Goal: Task Accomplishment & Management: Complete application form

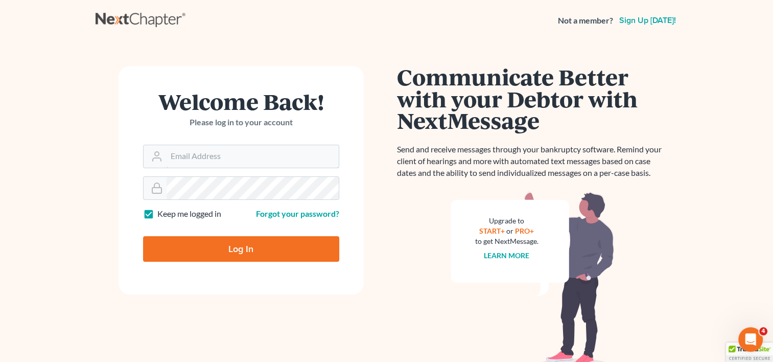
type input "[EMAIL_ADDRESS][DOMAIN_NAME]"
click at [220, 254] on input "Log In" at bounding box center [241, 249] width 196 height 26
type input "Thinking..."
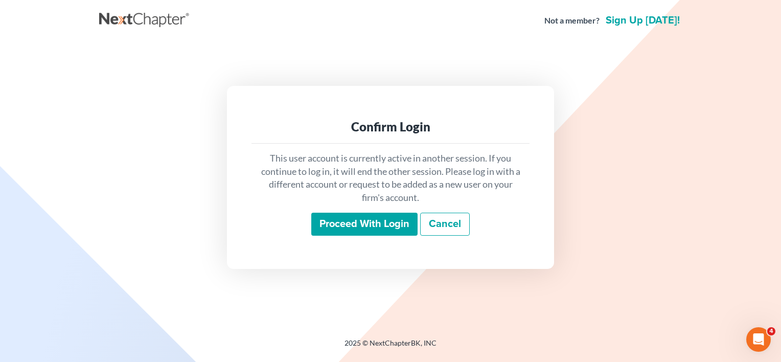
click at [391, 217] on input "Proceed with login" at bounding box center [364, 225] width 106 height 24
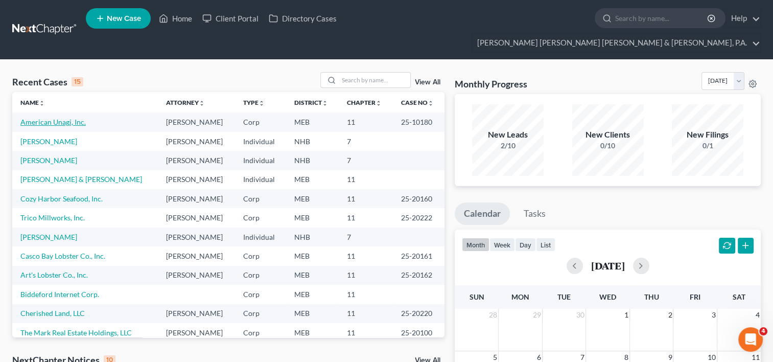
click at [63, 118] on link "American Unagi, Inc." at bounding box center [52, 122] width 65 height 9
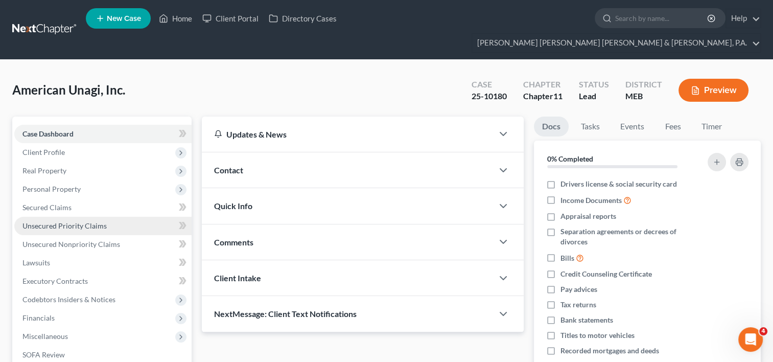
click at [39, 221] on span "Unsecured Priority Claims" at bounding box center [64, 225] width 84 height 9
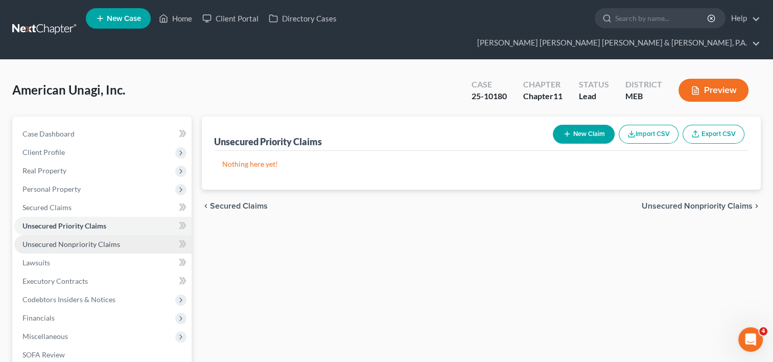
click at [51, 235] on link "Unsecured Nonpriority Claims" at bounding box center [102, 244] width 177 height 18
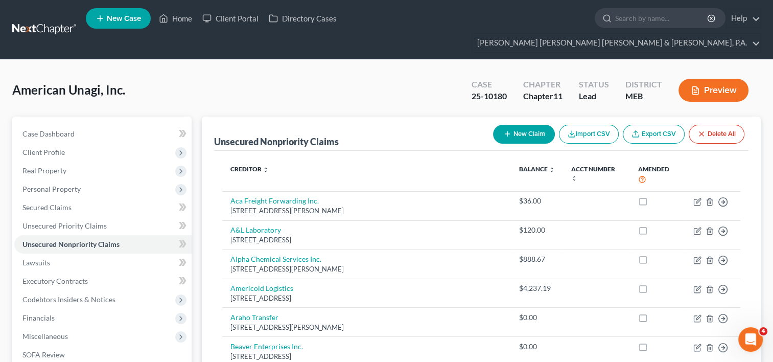
click at [33, 72] on div "American Unagi, Inc. Upgraded Case 25-10180 Chapter Chapter 11 Status Lead Dist…" at bounding box center [386, 94] width 749 height 44
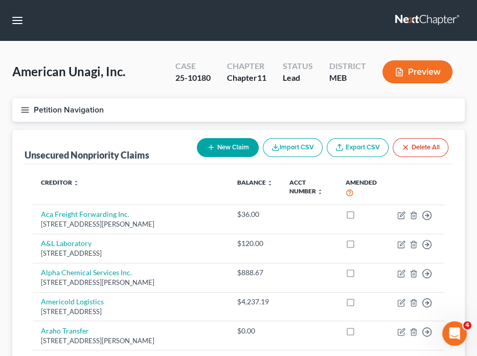
click at [71, 113] on button "Petition Navigation" at bounding box center [238, 110] width 452 height 24
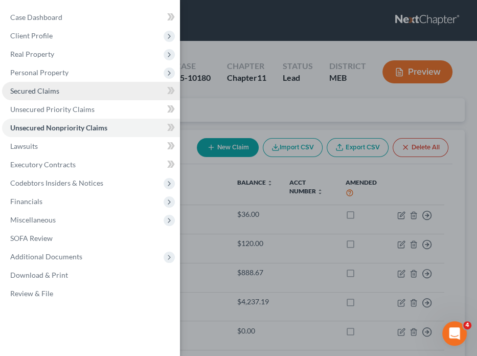
click at [39, 93] on span "Secured Claims" at bounding box center [34, 90] width 49 height 9
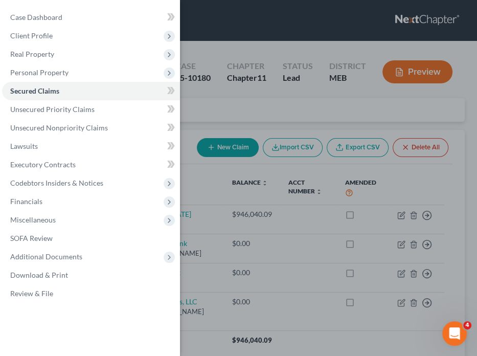
click at [435, 173] on div "Case Dashboard Payments Invoices Payments Payments Credit Report Client Profile" at bounding box center [238, 178] width 477 height 356
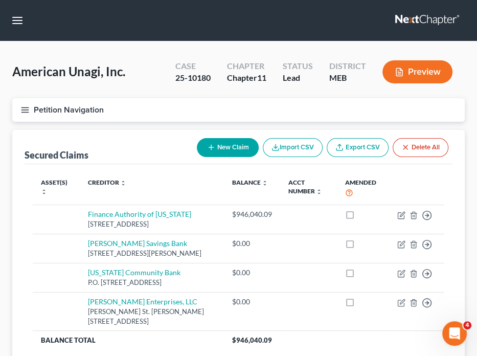
click at [269, 199] on th "Balance expand_more expand_less unfold_more" at bounding box center [252, 188] width 56 height 32
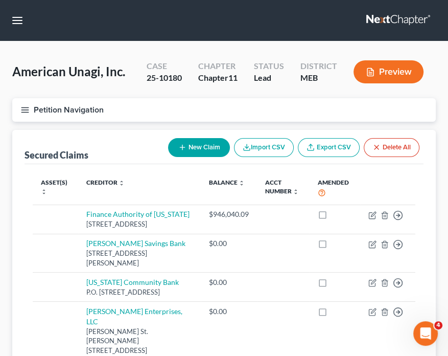
click at [339, 183] on th "Amended" at bounding box center [335, 188] width 51 height 32
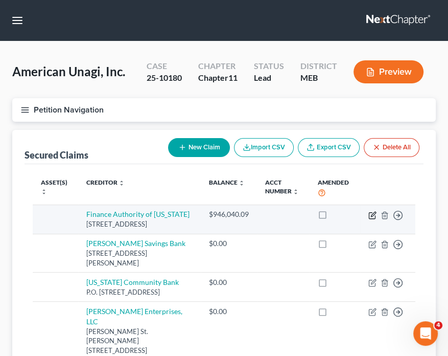
click at [373, 215] on icon "button" at bounding box center [373, 215] width 8 height 8
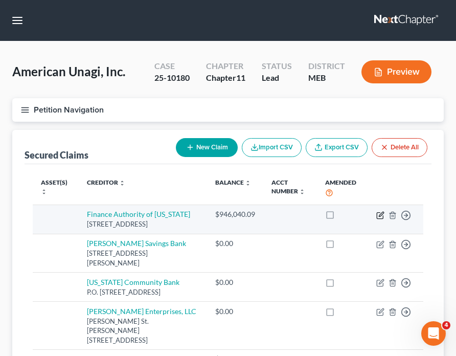
select select "20"
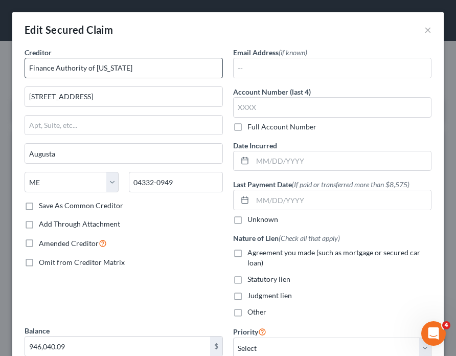
drag, startPoint x: 121, startPoint y: 77, endPoint x: 94, endPoint y: 298, distance: 222.4
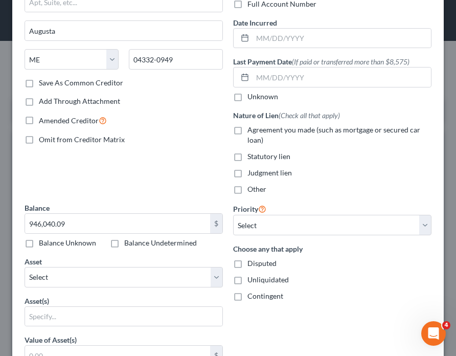
scroll to position [204, 0]
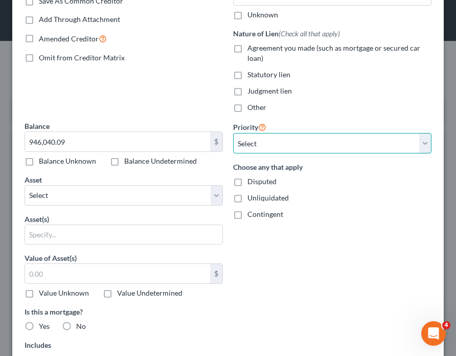
click at [267, 143] on select "Select 1st 2nd 3rd 4th 5th 6th 7th 8th 9th 10th 11th 12th 13th 14th 15th 16th 1…" at bounding box center [332, 143] width 198 height 20
select select "2"
click at [233, 133] on select "Select 1st 2nd 3rd 4th 5th 6th 7th 8th 9th 10th 11th 12th 13th 14th 15th 16th 1…" at bounding box center [332, 143] width 198 height 20
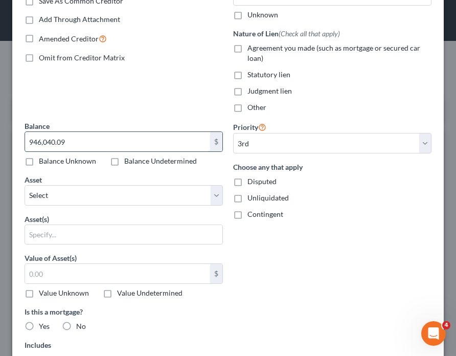
click at [59, 138] on input "946,040.09" at bounding box center [117, 141] width 185 height 19
type input "967,401.59"
click at [355, 287] on div "Priority Select 1st 2nd 3rd 4th 5th 6th 7th 8th 9th 10th 11th 12th 13th 14th 15…" at bounding box center [332, 292] width 209 height 342
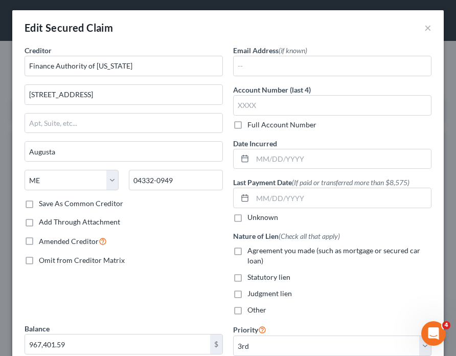
scroll to position [0, 0]
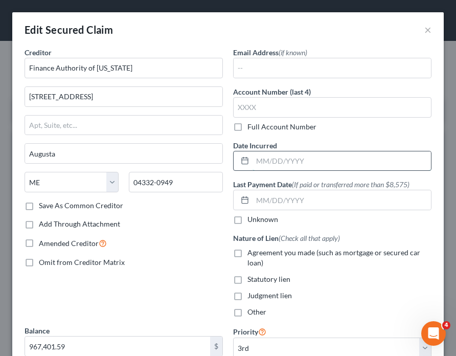
click at [259, 159] on input "text" at bounding box center [342, 160] width 178 height 19
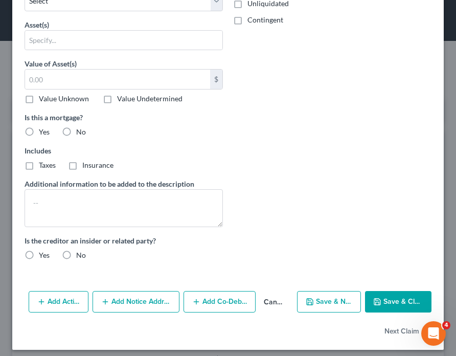
scroll to position [403, 0]
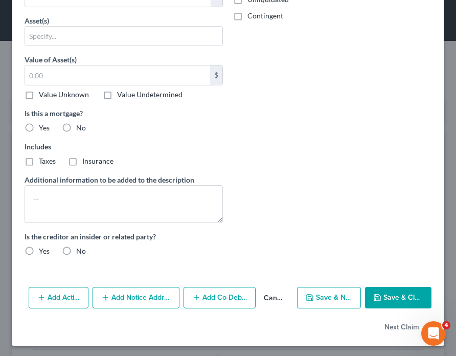
type input "[DATE]"
click at [76, 246] on label "No" at bounding box center [81, 251] width 10 height 10
click at [80, 246] on input "No" at bounding box center [83, 249] width 7 height 7
radio input "true"
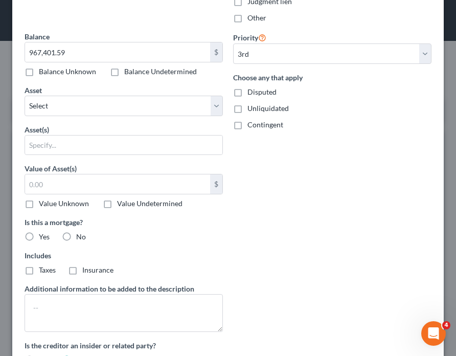
scroll to position [249, 0]
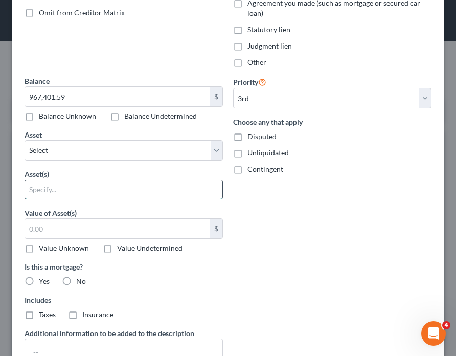
click at [43, 191] on input "text" at bounding box center [123, 189] width 197 height 19
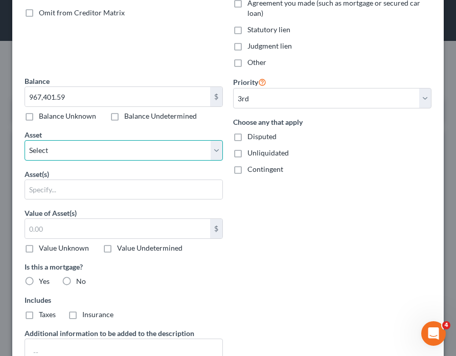
click at [51, 149] on select "Select Other Multiple Assets [STREET_ADDRESS]: a 27,072 square foot building on…" at bounding box center [124, 150] width 198 height 20
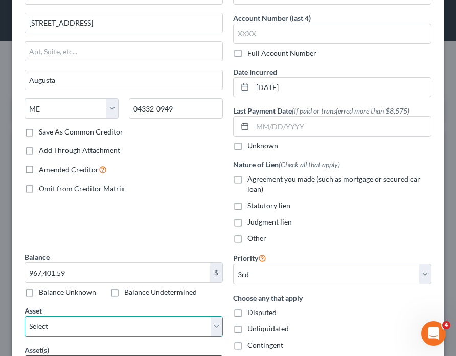
scroll to position [45, 0]
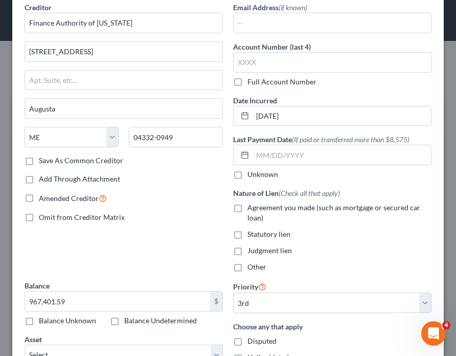
click at [247, 264] on label "Other" at bounding box center [256, 267] width 19 height 10
click at [252, 264] on input "Other" at bounding box center [255, 265] width 7 height 7
checkbox input "true"
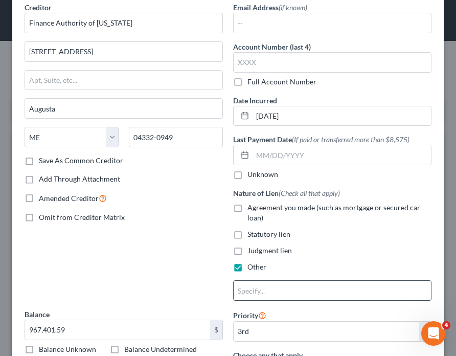
click at [254, 286] on input "text" at bounding box center [332, 290] width 197 height 19
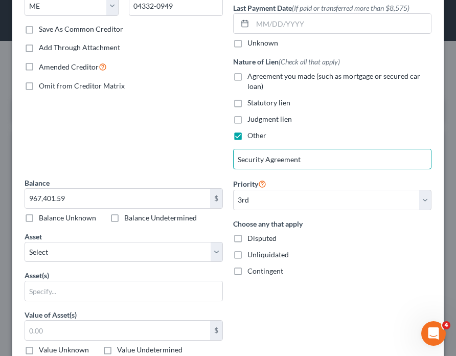
scroll to position [198, 0]
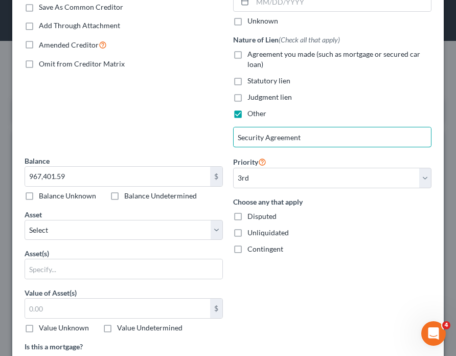
type input "Security Agreement"
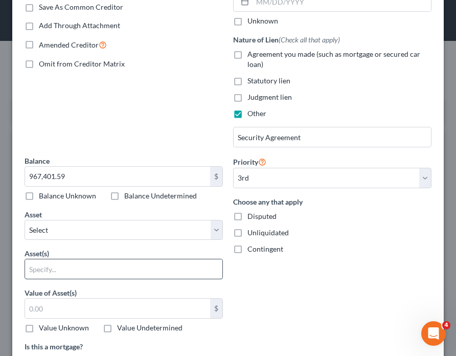
click at [35, 265] on input "text" at bounding box center [123, 268] width 197 height 19
type input "Business assets"
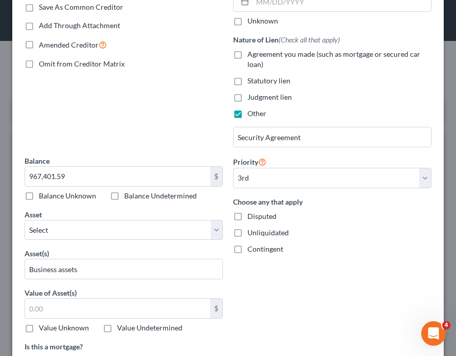
click at [86, 102] on div "Creditor * Finance Authority of [US_STATE] [GEOGRAPHIC_DATA][US_STATE] [GEOGRAP…" at bounding box center [123, 2] width 209 height 307
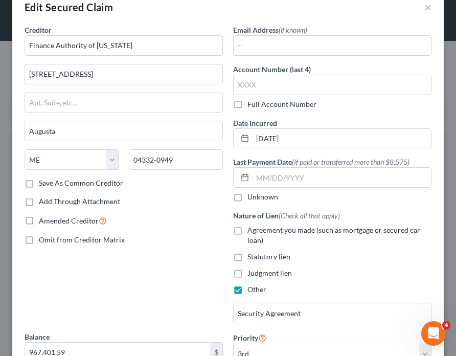
scroll to position [0, 0]
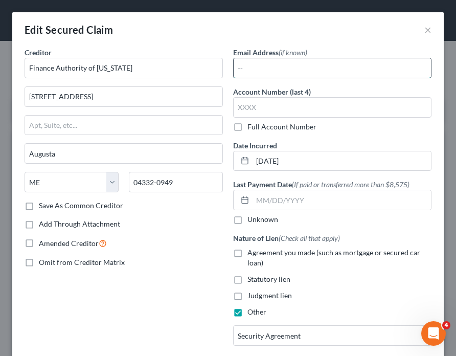
click at [285, 69] on input "text" at bounding box center [332, 67] width 197 height 19
type input "[PERSON_NAME][EMAIL_ADDRESS][DOMAIN_NAME]; [EMAIL_ADDRESS][DOMAIN_NAME]"
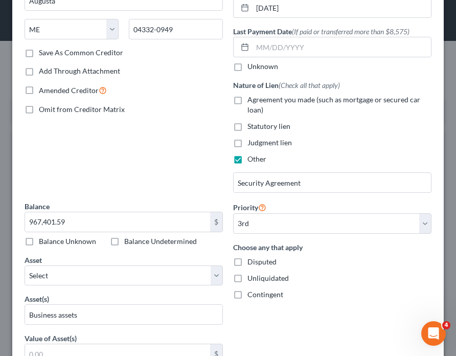
scroll to position [431, 0]
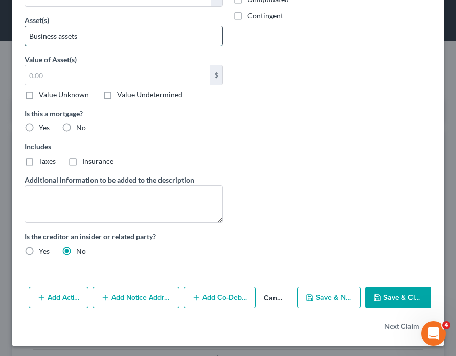
click at [117, 42] on input "Business assets" at bounding box center [123, 35] width 197 height 19
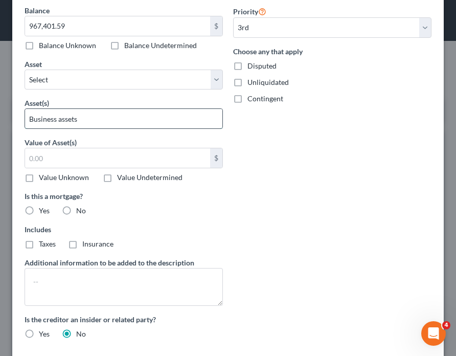
scroll to position [329, 0]
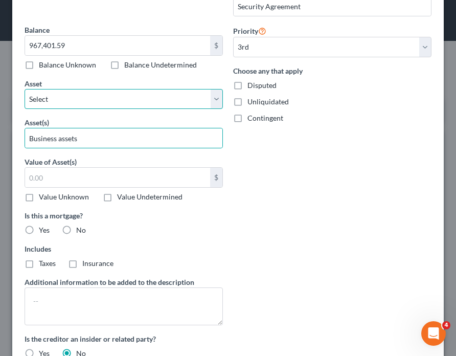
click at [47, 99] on select "Select Other Multiple Assets [STREET_ADDRESS]: a 27,072 square foot building on…" at bounding box center [124, 99] width 198 height 20
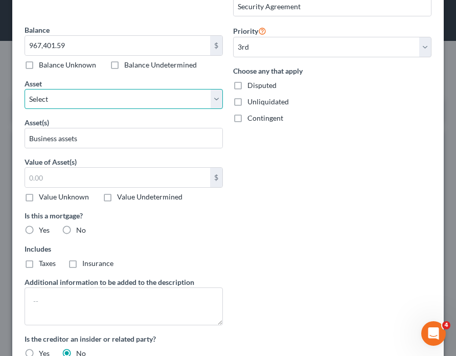
select select "1"
click at [25, 89] on select "Select Other Multiple Assets [STREET_ADDRESS]: a 27,072 square foot building on…" at bounding box center [124, 99] width 198 height 20
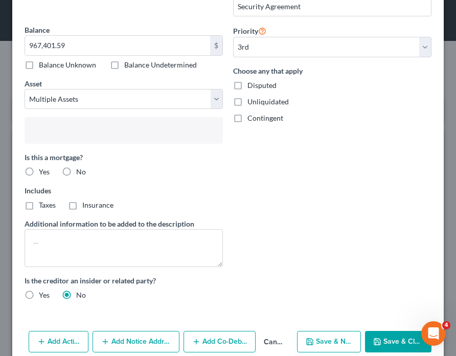
click at [55, 132] on input "text" at bounding box center [123, 131] width 184 height 15
click at [404, 194] on body "Home New Case Client Portal Directory Cases [PERSON_NAME] [PERSON_NAME] [PERSON…" at bounding box center [228, 230] width 456 height 460
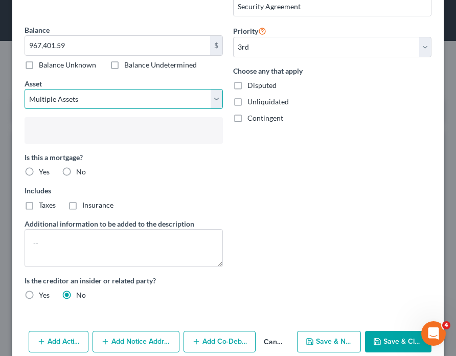
type input "Select assets..."
click at [82, 95] on select "Select Other Multiple Assets [STREET_ADDRESS]: a 27,072 square foot building on…" at bounding box center [124, 99] width 198 height 20
select select "0"
click at [25, 89] on select "Select Other Multiple Assets [STREET_ADDRESS]: a 27,072 square foot building on…" at bounding box center [124, 99] width 198 height 20
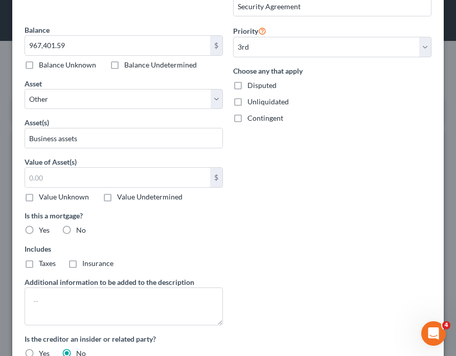
click at [383, 213] on div "Priority Select 1st 2nd 3rd 4th 5th 6th 7th 8th 9th 10th 11th 12th 13th 14th 15…" at bounding box center [332, 196] width 209 height 342
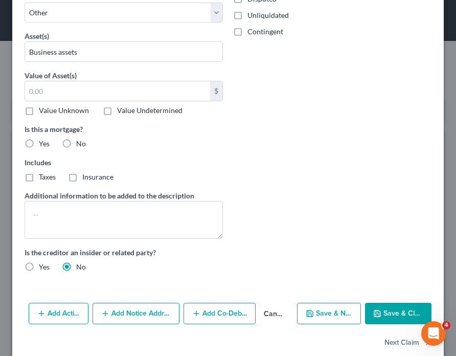
scroll to position [431, 0]
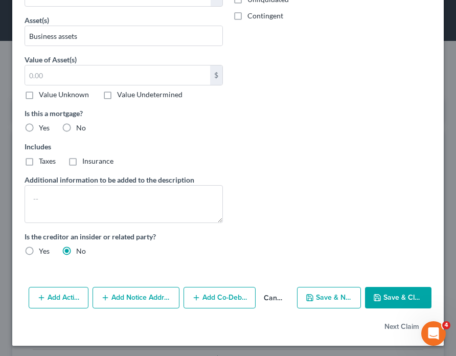
click at [382, 294] on button "Save & Close" at bounding box center [398, 297] width 66 height 21
select select
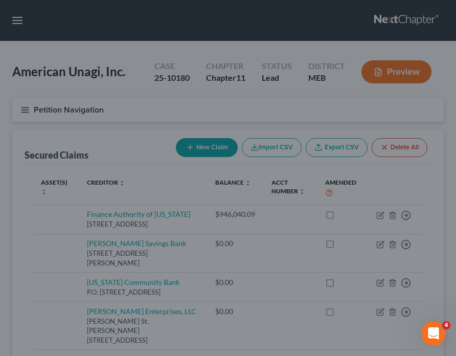
scroll to position [339, 0]
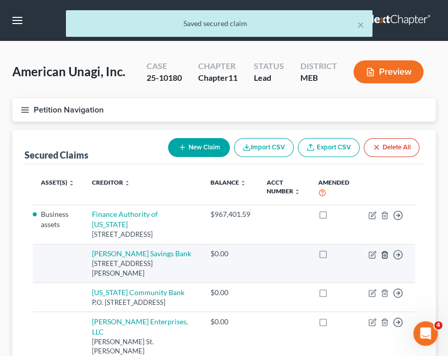
click at [383, 251] on icon "button" at bounding box center [384, 254] width 5 height 7
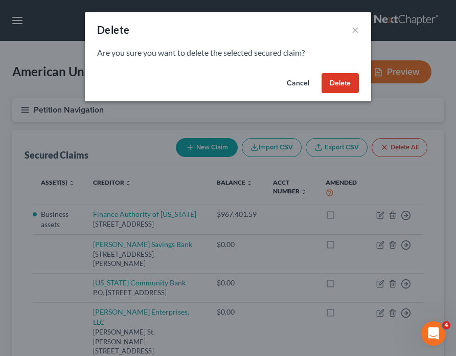
click at [337, 84] on button "Delete" at bounding box center [340, 83] width 37 height 20
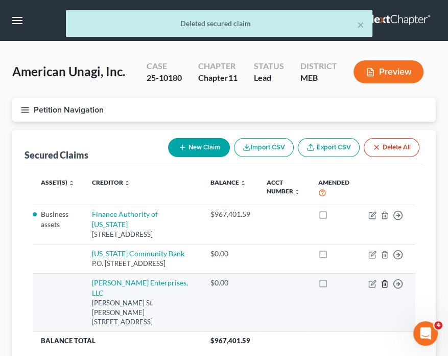
click at [383, 288] on icon "button" at bounding box center [385, 284] width 8 height 8
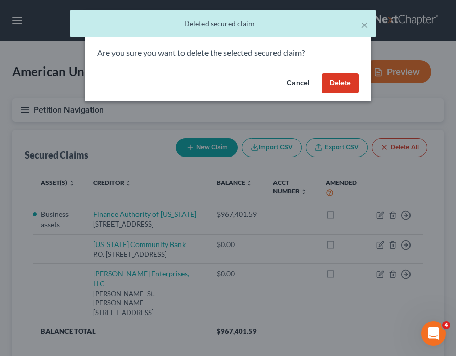
click at [334, 84] on button "Delete" at bounding box center [340, 83] width 37 height 20
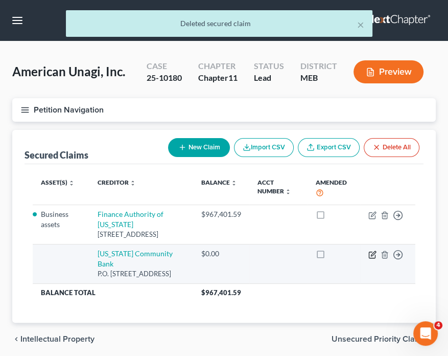
click at [372, 252] on icon "button" at bounding box center [373, 254] width 8 height 8
select select "20"
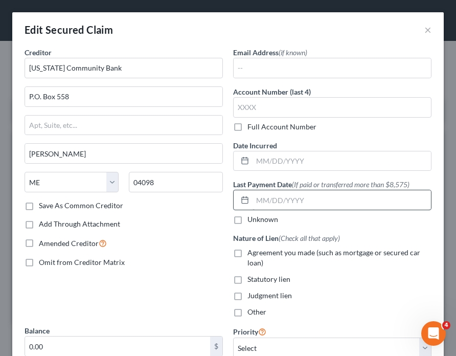
scroll to position [51, 0]
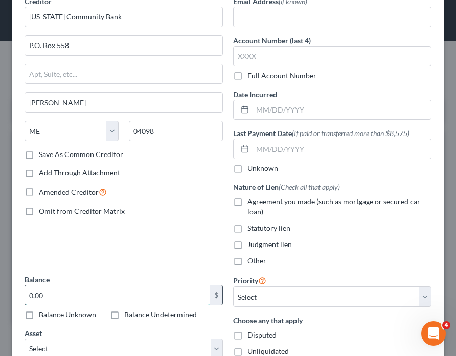
click at [74, 289] on input "0.00" at bounding box center [117, 294] width 185 height 19
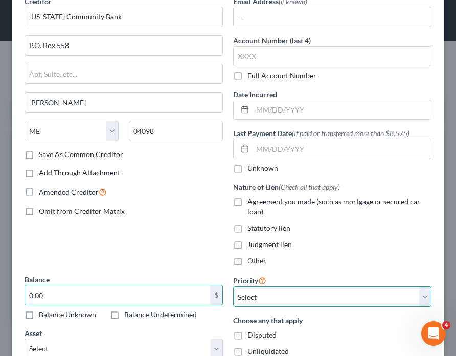
click at [288, 301] on select "Select 1st 2nd 3rd 4th 5th 6th 7th 8th 9th 10th 11th 12th 13th 14th 15th 16th 1…" at bounding box center [332, 296] width 198 height 20
select select "0"
click at [233, 286] on select "Select 1st 2nd 3rd 4th 5th 6th 7th 8th 9th 10th 11th 12th 13th 14th 15th 16th 1…" at bounding box center [332, 296] width 198 height 20
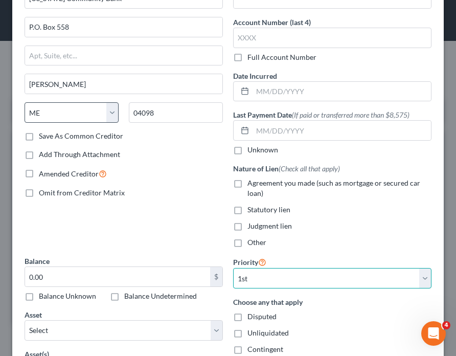
scroll to position [204, 0]
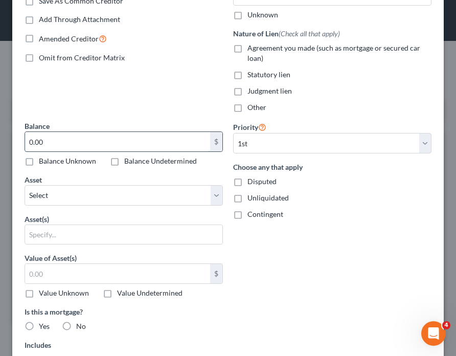
click at [60, 143] on input "0.00" at bounding box center [117, 141] width 185 height 19
type input "2,543,403.50"
click at [82, 236] on input "text" at bounding box center [123, 234] width 197 height 19
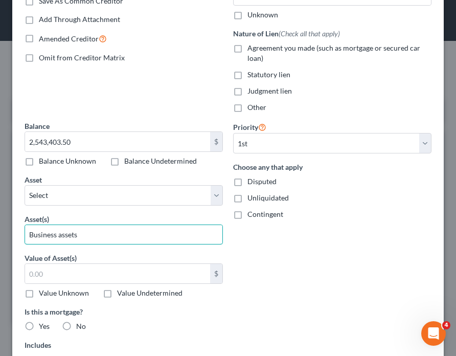
type input "Business assets"
click at [348, 301] on div "Priority Select 1st 2nd 3rd 4th 5th 6th 7th 8th 9th 10th 11th 12th 13th 14th 15…" at bounding box center [332, 292] width 209 height 342
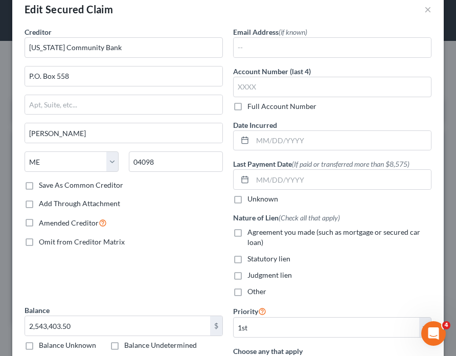
scroll to position [0, 0]
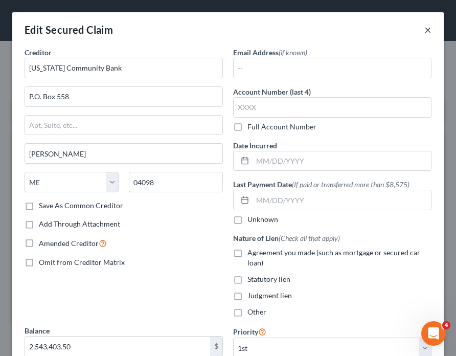
click at [424, 33] on button "×" at bounding box center [427, 30] width 7 height 12
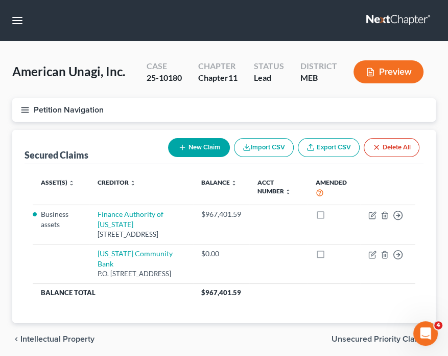
click at [387, 80] on button "Preview" at bounding box center [389, 71] width 70 height 23
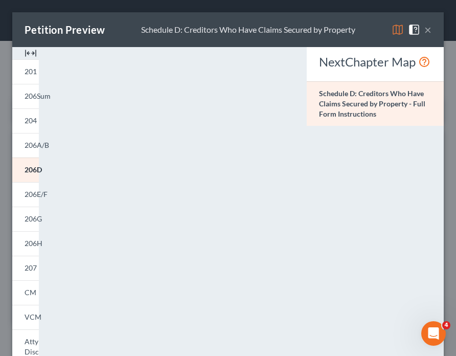
click at [424, 29] on button "×" at bounding box center [427, 30] width 7 height 12
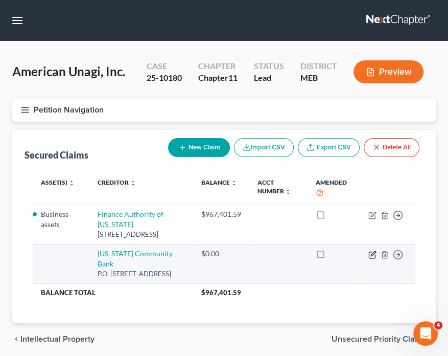
click at [370, 250] on icon "button" at bounding box center [373, 254] width 8 height 8
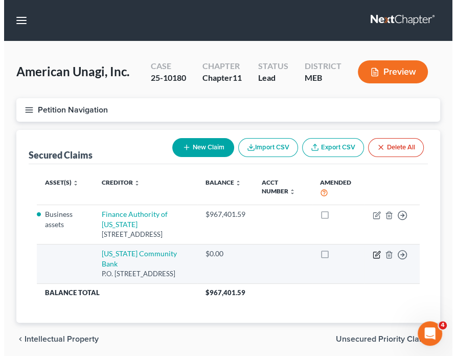
select select "20"
select select "0"
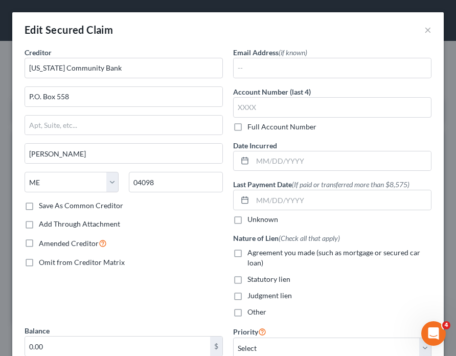
click at [247, 312] on label "Other" at bounding box center [256, 312] width 19 height 10
click at [252, 312] on input "Other" at bounding box center [255, 310] width 7 height 7
checkbox input "true"
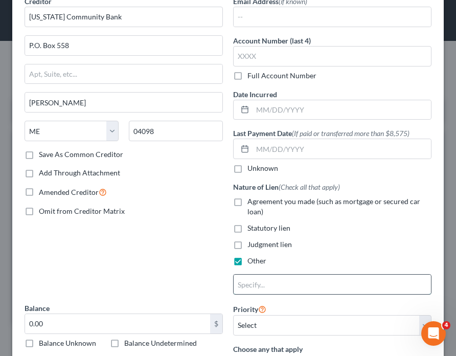
click at [247, 284] on input "text" at bounding box center [332, 284] width 197 height 19
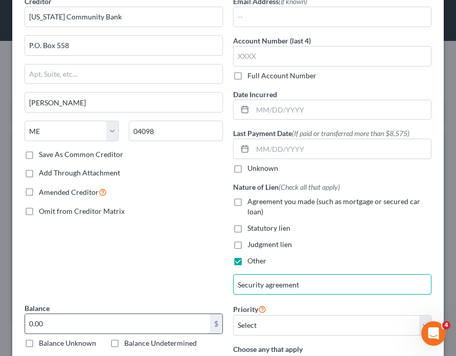
type input "Security agreement"
click at [131, 324] on input "0.00" at bounding box center [117, 323] width 185 height 19
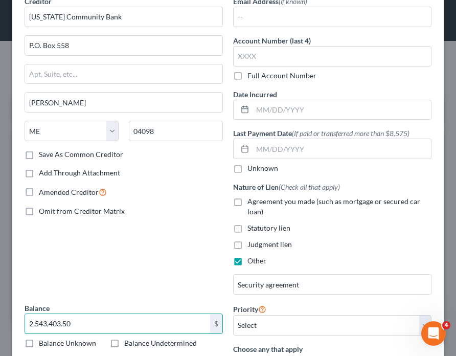
type input "2,543,403.50"
click at [111, 272] on div "Creditor * [US_STATE] Community Bank P.O. [GEOGRAPHIC_DATA][PERSON_NAME] [US_ST…" at bounding box center [123, 149] width 209 height 307
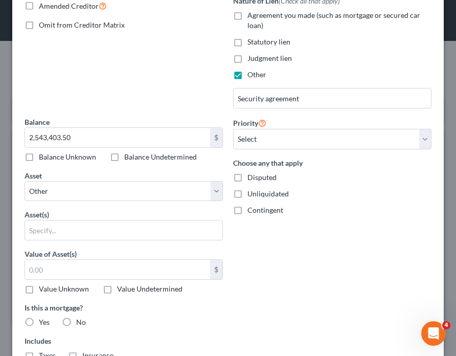
scroll to position [256, 0]
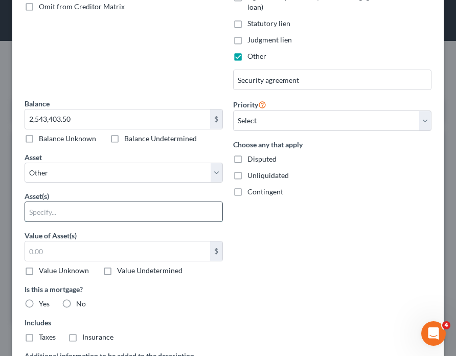
click at [39, 212] on input "text" at bounding box center [123, 211] width 197 height 19
type input "Business assets"
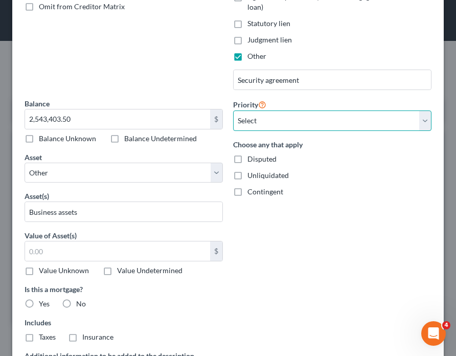
click at [277, 122] on select "Select 1st 2nd 3rd 4th 5th 6th 7th 8th 9th 10th 11th 12th 13th 14th 15th 16th 1…" at bounding box center [332, 120] width 198 height 20
select select "0"
click at [233, 110] on select "Select 1st 2nd 3rd 4th 5th 6th 7th 8th 9th 10th 11th 12th 13th 14th 15th 16th 1…" at bounding box center [332, 120] width 198 height 20
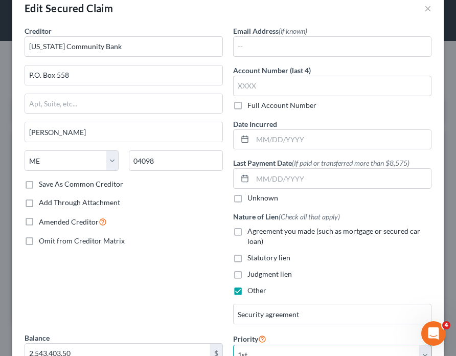
scroll to position [0, 0]
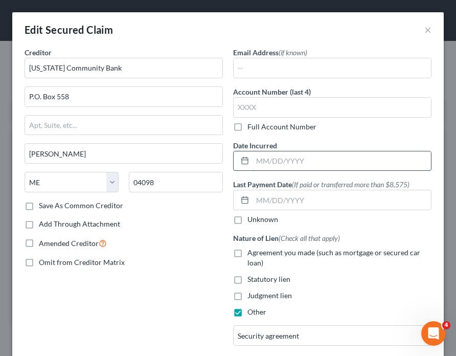
click at [271, 156] on input "text" at bounding box center [342, 160] width 178 height 19
type input "[DATE]"
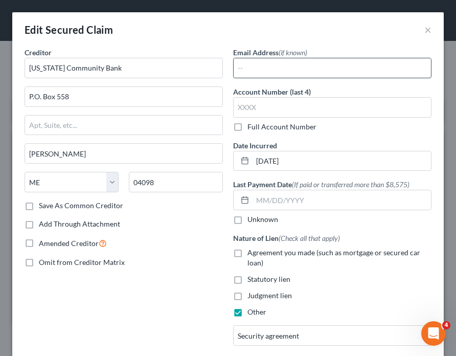
click at [247, 67] on input "text" at bounding box center [332, 67] width 197 height 19
type input "[EMAIL_ADDRESS][US_STATE][DOMAIN_NAME];"
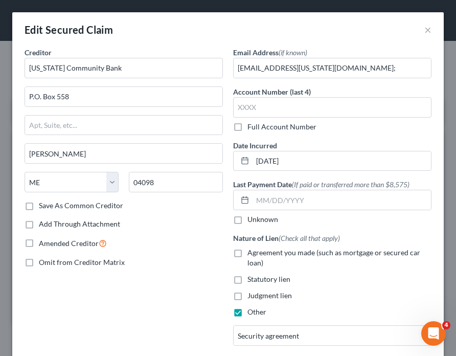
click at [186, 226] on div "Add Through Attachment" at bounding box center [124, 224] width 198 height 10
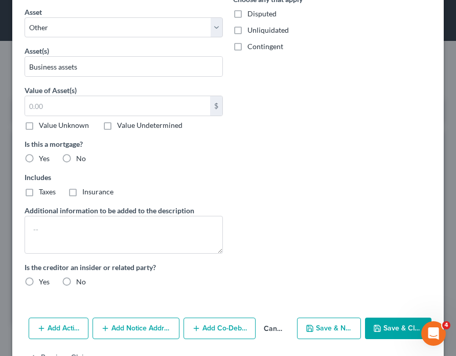
scroll to position [431, 0]
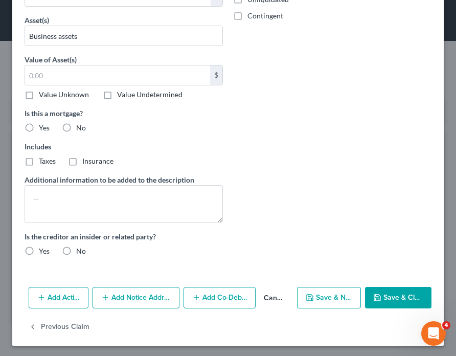
click at [76, 246] on label "No" at bounding box center [81, 251] width 10 height 10
click at [80, 246] on input "No" at bounding box center [83, 249] width 7 height 7
radio input "true"
click at [387, 291] on button "Save & Close" at bounding box center [398, 297] width 66 height 21
select select
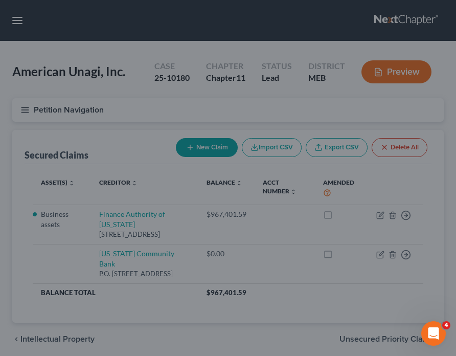
scroll to position [339, 0]
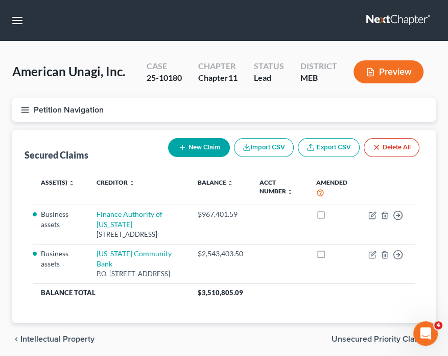
click at [191, 143] on button "New Claim" at bounding box center [199, 147] width 62 height 19
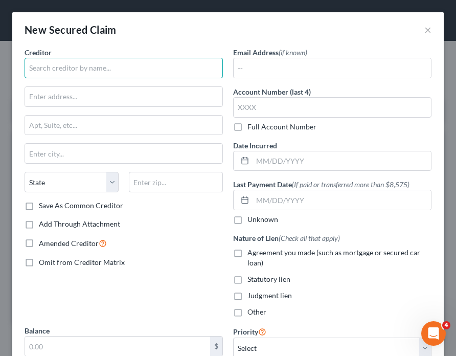
click at [92, 61] on input "text" at bounding box center [124, 68] width 198 height 20
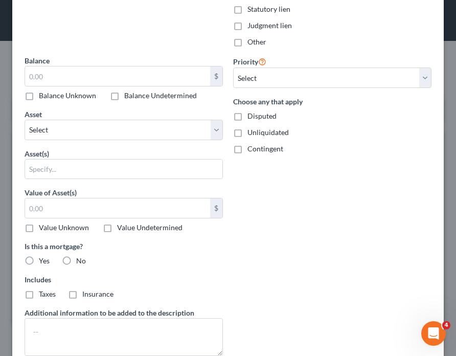
scroll to position [307, 0]
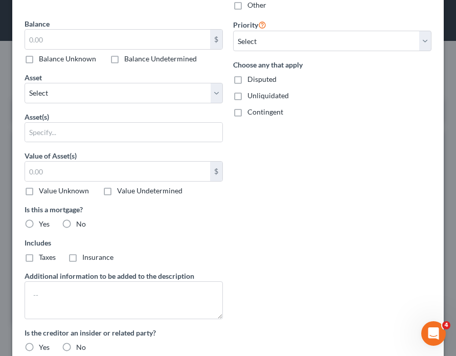
type input "[US_STATE] Community Bank"
click at [76, 346] on label "No" at bounding box center [81, 347] width 10 height 10
click at [80, 346] on input "No" at bounding box center [83, 345] width 7 height 7
radio input "true"
click at [44, 127] on input "text" at bounding box center [123, 132] width 197 height 19
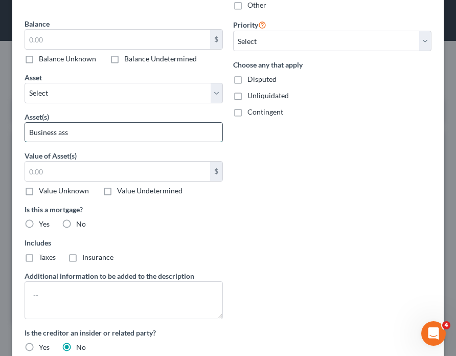
type input "Business assets"
type input "P.O. Box 558"
type input "[PERSON_NAME]"
type input "04098"
type input "2,543,403.50"
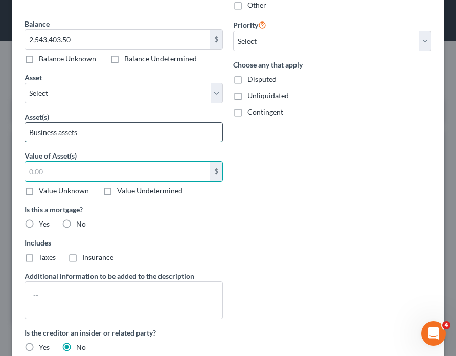
select select "20"
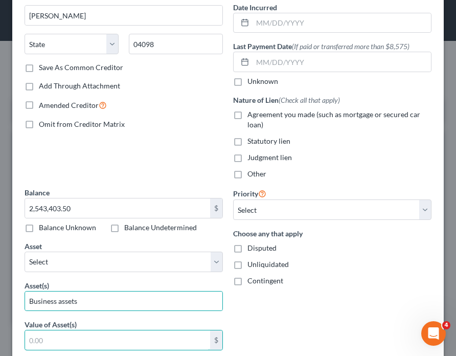
scroll to position [153, 0]
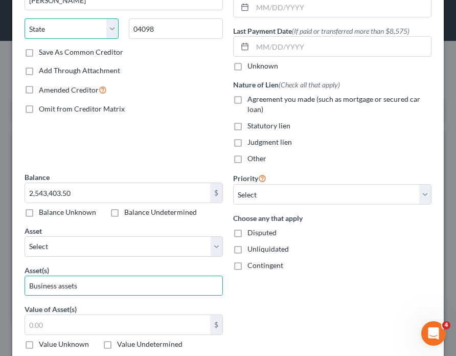
click at [37, 32] on select "State [US_STATE] AK AR AZ CA CO CT DE DC [GEOGRAPHIC_DATA] [GEOGRAPHIC_DATA] GU…" at bounding box center [72, 28] width 94 height 20
select select "20"
click at [25, 18] on select "State [US_STATE] AK AR AZ CA CO CT DE DC [GEOGRAPHIC_DATA] [GEOGRAPHIC_DATA] GU…" at bounding box center [72, 28] width 94 height 20
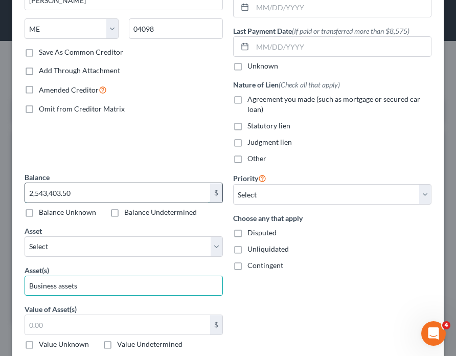
click at [89, 186] on input "2,543,403.50" at bounding box center [117, 192] width 185 height 19
type input "2,342,216.61"
click at [247, 156] on label "Other" at bounding box center [256, 158] width 19 height 10
click at [252, 156] on input "Other" at bounding box center [255, 156] width 7 height 7
checkbox input "true"
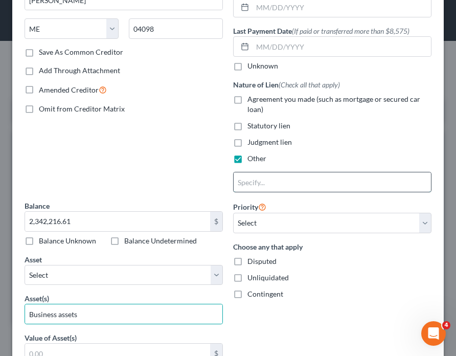
click at [253, 179] on input "text" at bounding box center [332, 181] width 197 height 19
type input "Security agreement"
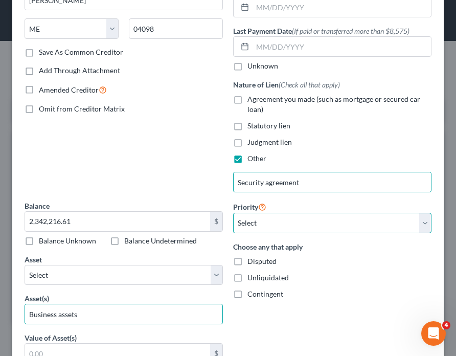
click at [256, 221] on select "Select 1st 2nd 3rd 4th 5th 6th 7th 8th 9th 10th 11th 12th 13th 14th 15th 16th 1…" at bounding box center [332, 223] width 198 height 20
select select "1"
click at [233, 213] on select "Select 1st 2nd 3rd 4th 5th 6th 7th 8th 9th 10th 11th 12th 13th 14th 15th 16th 1…" at bounding box center [332, 223] width 198 height 20
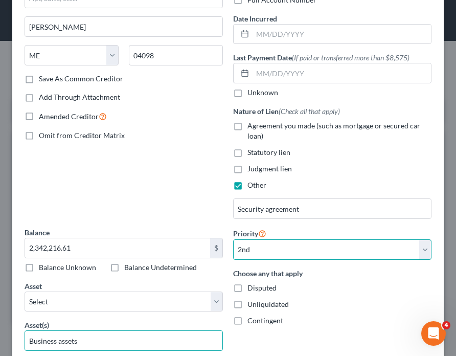
scroll to position [102, 0]
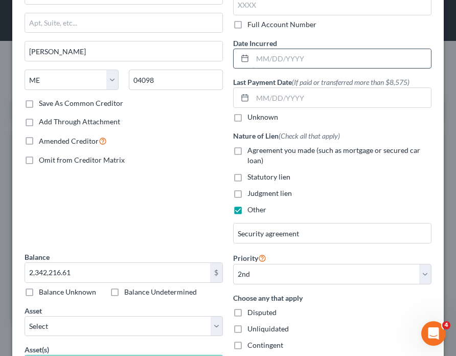
click at [263, 59] on input "text" at bounding box center [342, 58] width 178 height 19
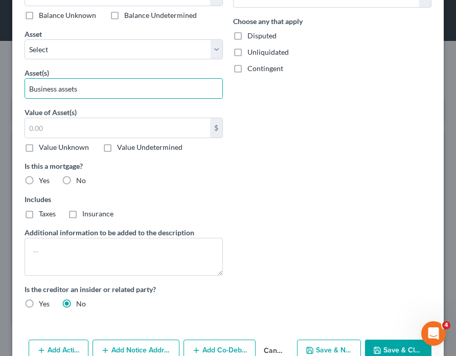
scroll to position [402, 0]
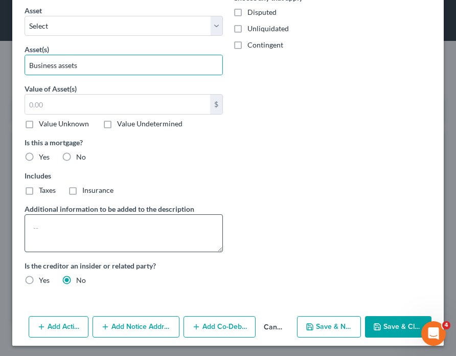
type input "[DATE]"
click at [95, 245] on textarea at bounding box center [124, 233] width 198 height 38
type textarea "F"
type textarea "i"
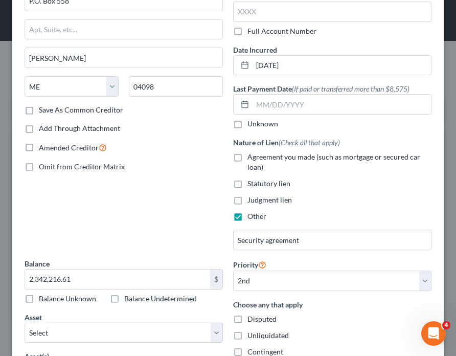
scroll to position [0, 0]
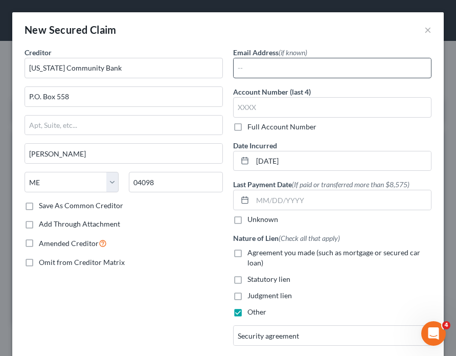
type textarea "First line of credit"
click at [287, 65] on input "text" at bounding box center [332, 67] width 197 height 19
type input "[EMAIL_ADDRESS][US_STATE][DOMAIN_NAME];"
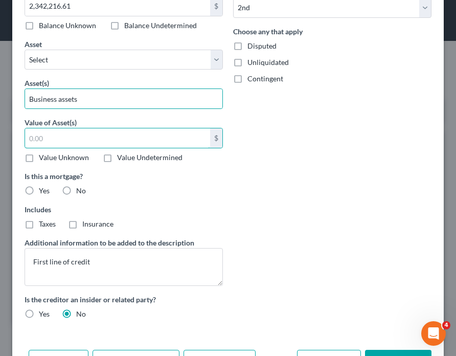
scroll to position [402, 0]
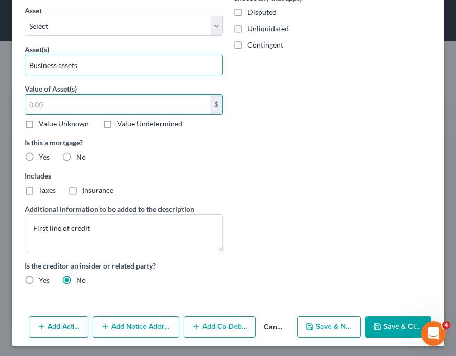
click at [391, 325] on button "Save & Close" at bounding box center [398, 326] width 66 height 21
select select "0"
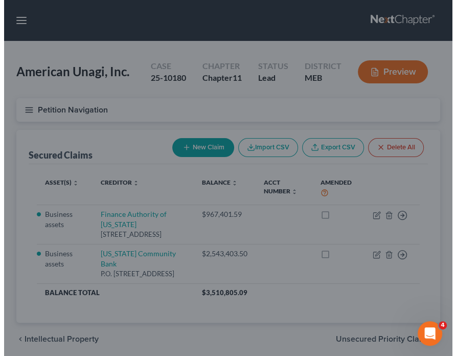
scroll to position [0, 0]
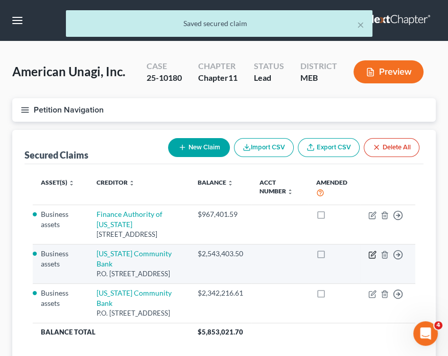
click at [371, 255] on icon "button" at bounding box center [373, 254] width 8 height 8
select select "20"
select select "0"
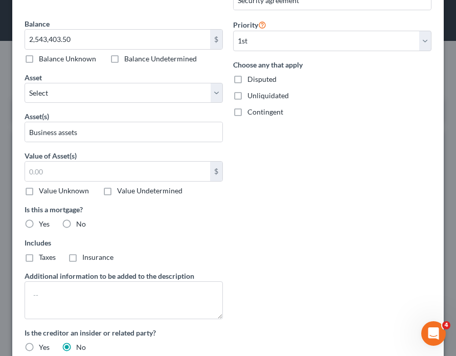
scroll to position [358, 0]
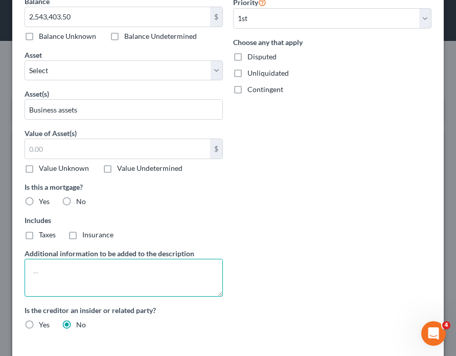
click at [79, 275] on textarea at bounding box center [124, 278] width 198 height 38
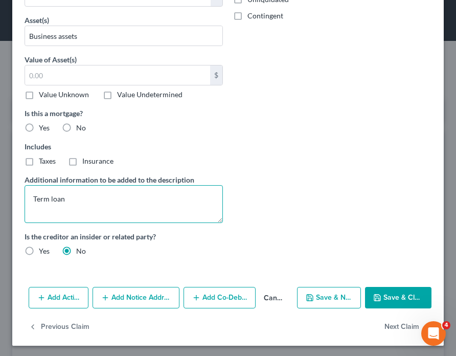
type textarea "Term loan"
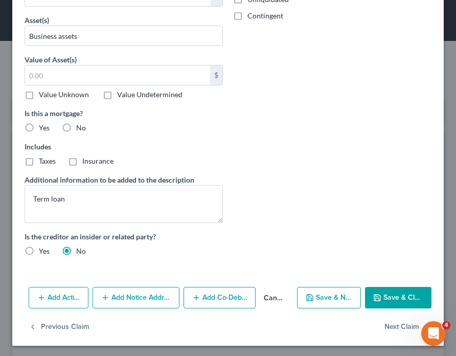
click at [396, 290] on button "Save & Close" at bounding box center [398, 297] width 66 height 21
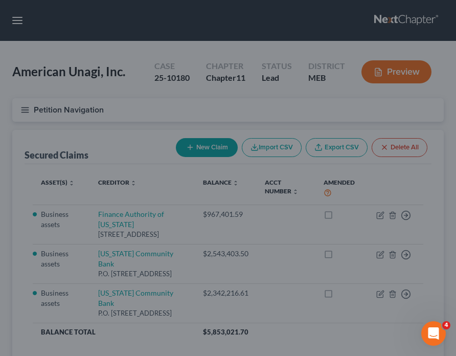
scroll to position [339, 0]
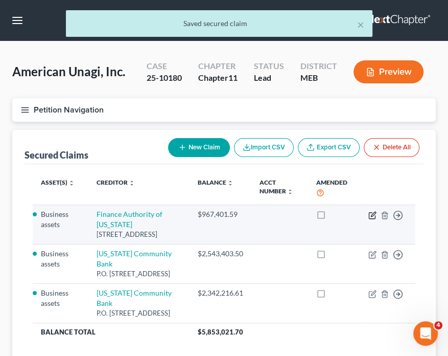
click at [370, 213] on icon "button" at bounding box center [373, 215] width 8 height 8
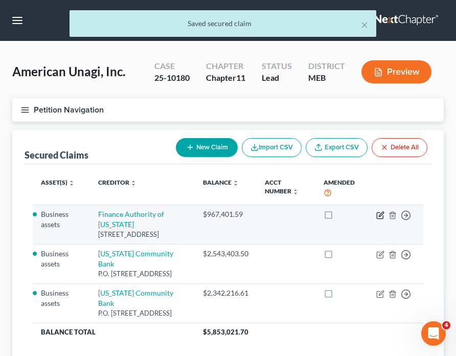
select select "20"
select select "0"
select select "2"
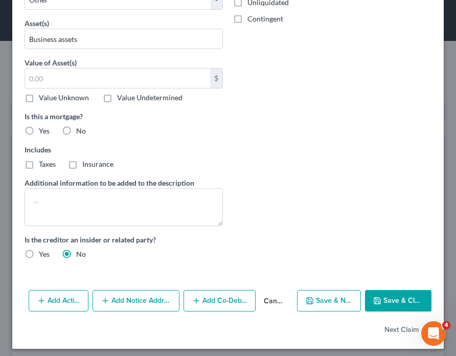
scroll to position [431, 0]
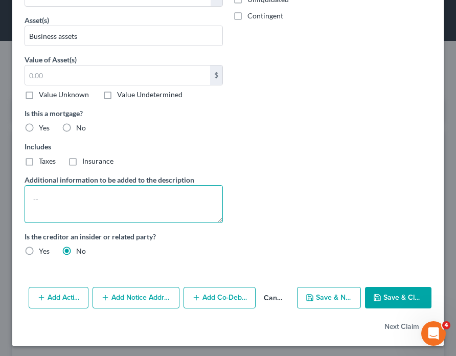
click at [118, 199] on textarea at bounding box center [124, 204] width 198 height 38
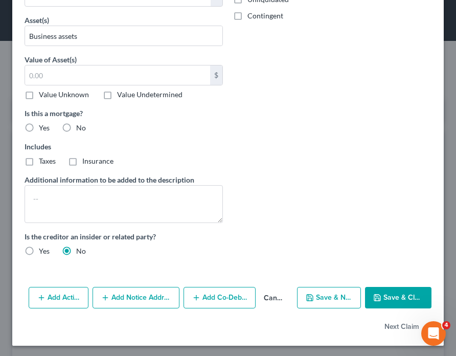
click at [307, 287] on button "Save & New" at bounding box center [329, 297] width 64 height 21
select select
select select "0"
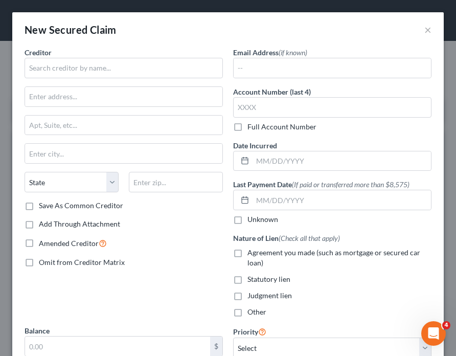
scroll to position [339, 0]
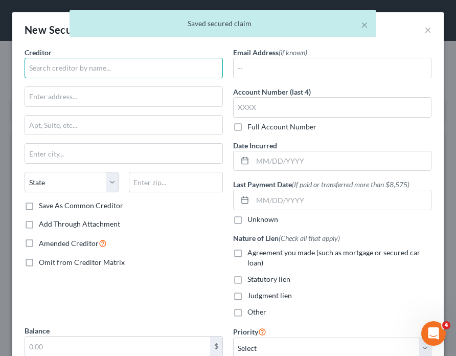
click at [62, 72] on input "text" at bounding box center [124, 68] width 198 height 20
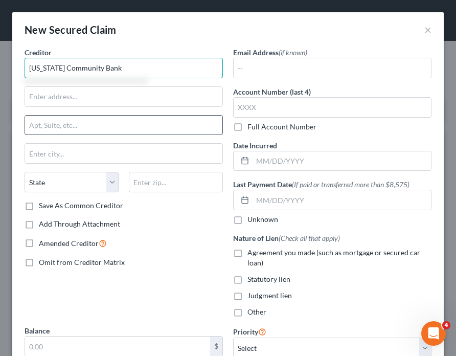
type input "[US_STATE] Community Bank"
click at [60, 127] on input "text" at bounding box center [123, 125] width 197 height 19
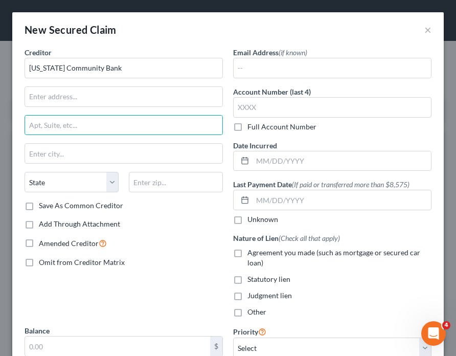
click at [181, 315] on div "Creditor * [US_STATE] Community Bank State [US_STATE] AK AR AZ CA CO [GEOGRAPHI…" at bounding box center [123, 186] width 209 height 278
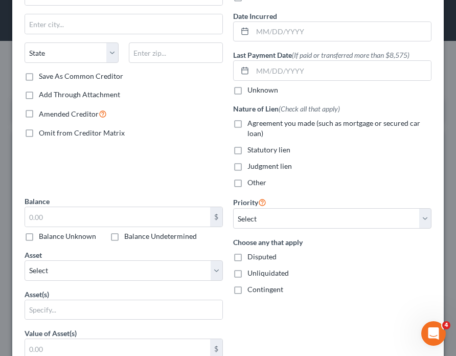
scroll to position [153, 0]
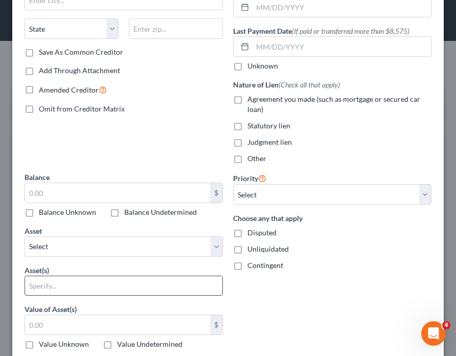
click at [51, 289] on input "text" at bounding box center [123, 285] width 197 height 19
type input "Business assets"
type input "P.O. Box 558"
type input "[PERSON_NAME]"
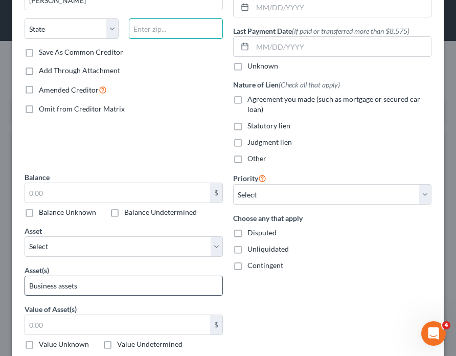
type input "04098"
type input "2,543,403.50"
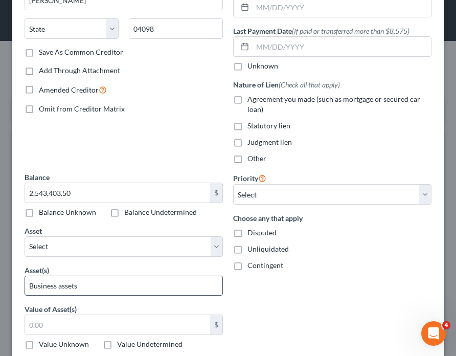
select select "20"
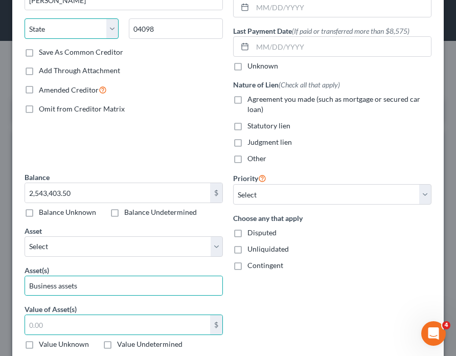
click at [49, 27] on select "State [US_STATE] AK AR AZ CA CO CT DE DC [GEOGRAPHIC_DATA] [GEOGRAPHIC_DATA] GU…" at bounding box center [72, 28] width 94 height 20
select select "20"
click at [25, 18] on select "State [US_STATE] AK AR AZ CA CO CT DE DC [GEOGRAPHIC_DATA] [GEOGRAPHIC_DATA] GU…" at bounding box center [72, 28] width 94 height 20
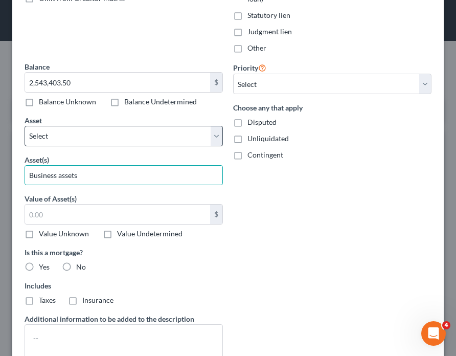
scroll to position [307, 0]
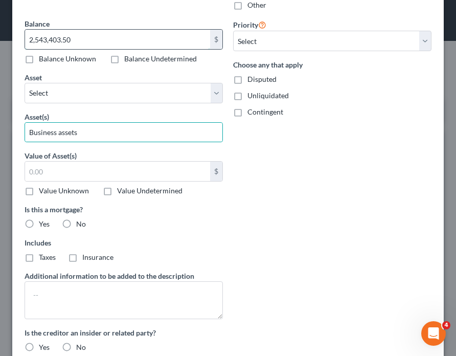
click at [55, 37] on input "2,543,403.50" at bounding box center [117, 39] width 185 height 19
type input "596,862.42"
drag, startPoint x: 234, startPoint y: 241, endPoint x: 189, endPoint y: 240, distance: 45.5
click at [189, 240] on label "Includes" at bounding box center [124, 242] width 198 height 11
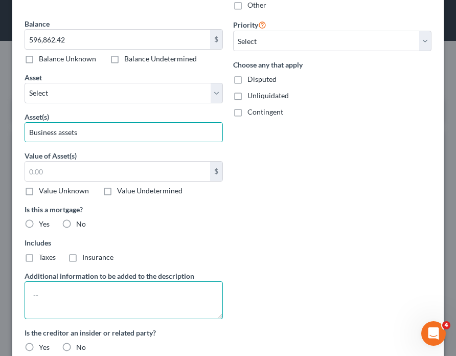
type textarea "c"
type textarea "Second line of credit"
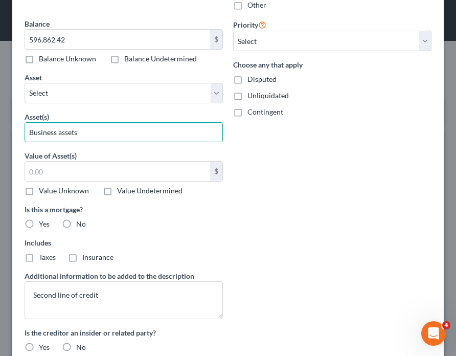
click at [76, 344] on label "No" at bounding box center [81, 347] width 10 height 10
click at [80, 344] on input "No" at bounding box center [83, 345] width 7 height 7
radio input "true"
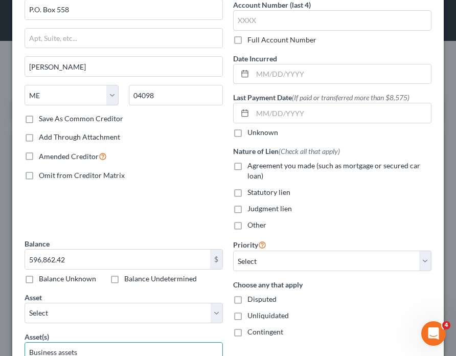
scroll to position [67, 0]
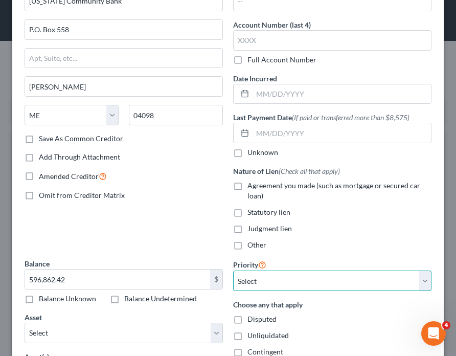
click at [247, 281] on select "Select 1st 2nd 3rd 4th 5th 6th 7th 8th 9th 10th 11th 12th 13th 14th 15th 16th 1…" at bounding box center [332, 280] width 198 height 20
select select "3"
click at [233, 270] on select "Select 1st 2nd 3rd 4th 5th 6th 7th 8th 9th 10th 11th 12th 13th 14th 15th 16th 1…" at bounding box center [332, 280] width 198 height 20
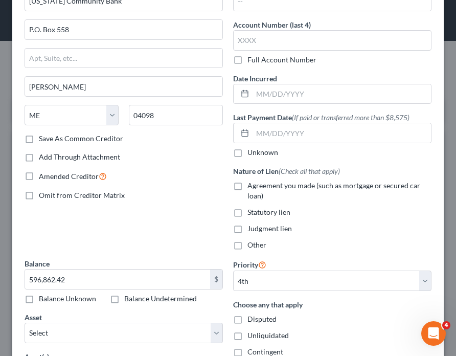
click at [247, 245] on label "Other" at bounding box center [256, 245] width 19 height 10
click at [252, 245] on input "Other" at bounding box center [255, 243] width 7 height 7
checkbox input "true"
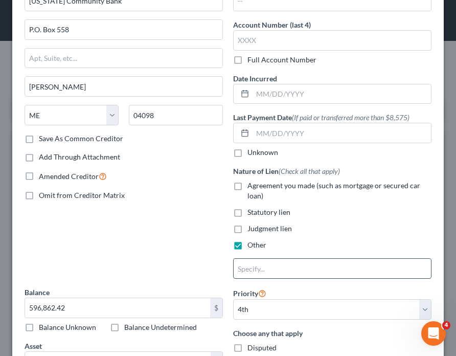
click at [255, 266] on input "text" at bounding box center [332, 268] width 197 height 19
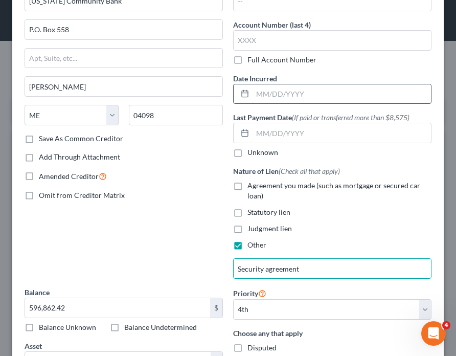
type input "Security agreement"
click at [262, 96] on input "text" at bounding box center [342, 93] width 178 height 19
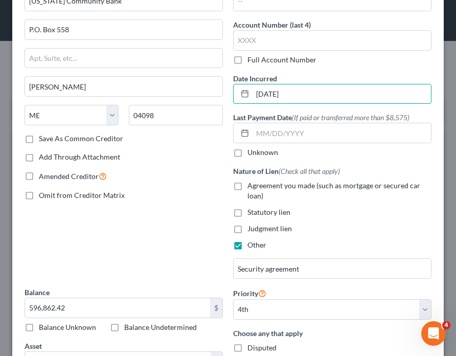
scroll to position [0, 0]
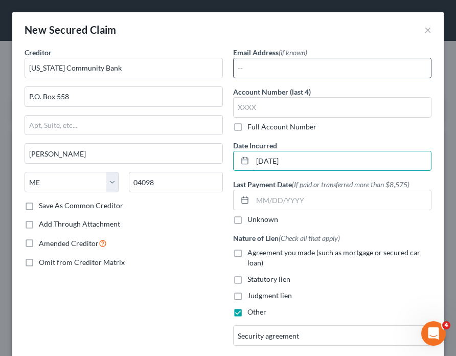
type input "[DATE]"
click at [256, 64] on input "text" at bounding box center [332, 67] width 197 height 19
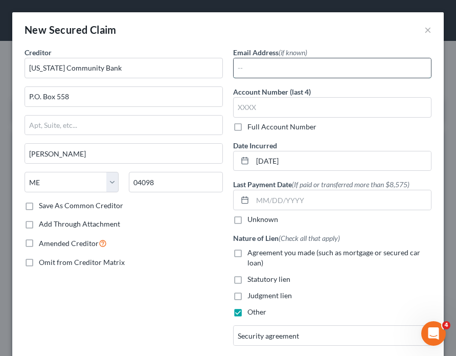
type input "[EMAIL_ADDRESS][US_STATE][DOMAIN_NAME];"
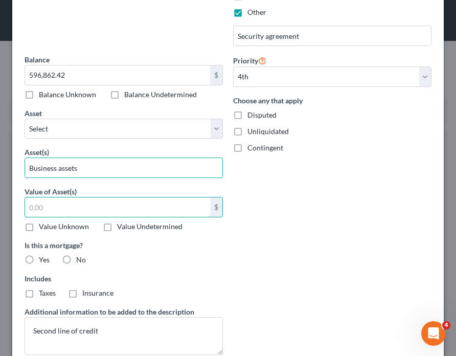
scroll to position [402, 0]
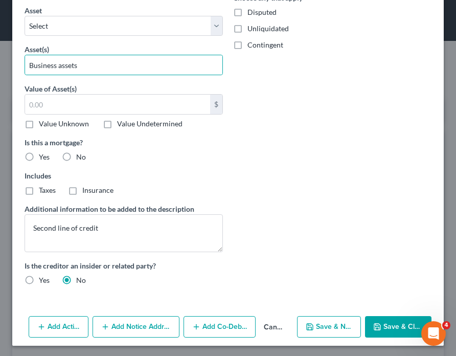
click at [394, 316] on button "Save & Close" at bounding box center [398, 326] width 66 height 21
select select "0"
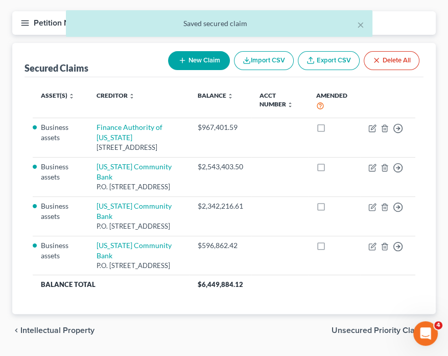
scroll to position [112, 0]
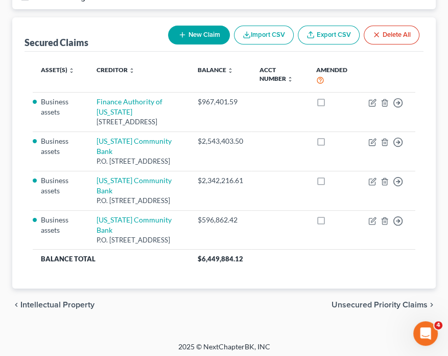
click at [245, 329] on div "American Unagi, Inc. Upgraded Case 25-10180 Chapter Chapter 11 Status Lead Dist…" at bounding box center [224, 135] width 448 height 413
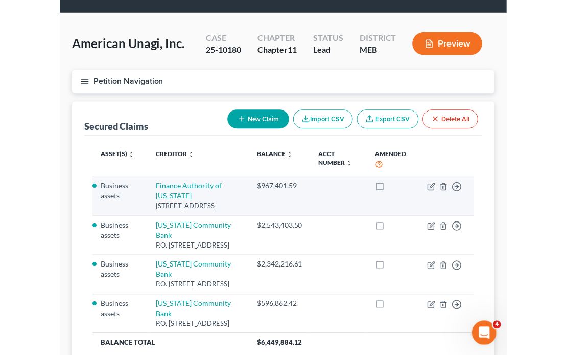
scroll to position [0, 0]
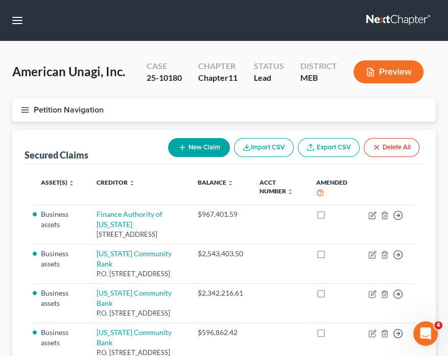
click at [55, 113] on button "Petition Navigation" at bounding box center [224, 110] width 424 height 24
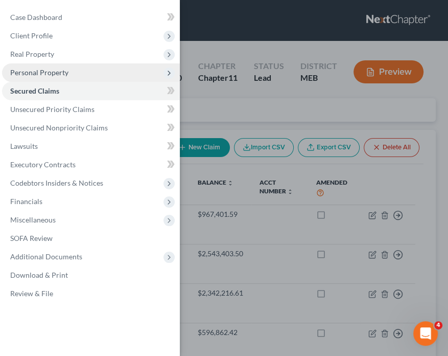
click at [34, 65] on span "Personal Property" at bounding box center [91, 72] width 178 height 18
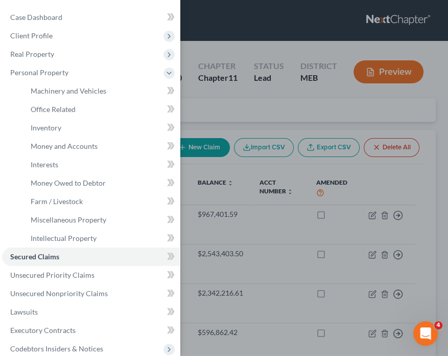
click at [249, 99] on div "Case Dashboard Payments Invoices Payments Payments Credit Report Client Profile" at bounding box center [224, 178] width 448 height 356
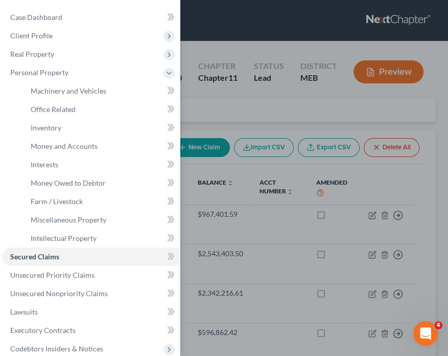
click at [249, 99] on div "Case Dashboard Payments Invoices Payments Payments Credit Report Client Profile" at bounding box center [224, 178] width 448 height 356
click at [47, 148] on span "Money and Accounts" at bounding box center [64, 146] width 67 height 9
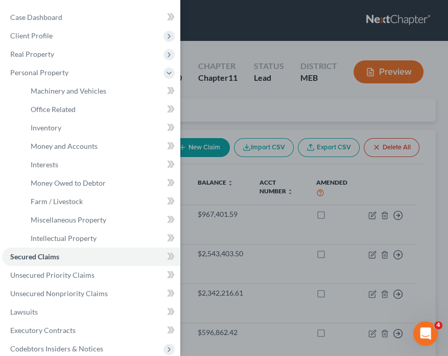
click at [249, 99] on div "Case Dashboard Payments Invoices Payments Payments Credit Report Client Profile" at bounding box center [224, 178] width 448 height 356
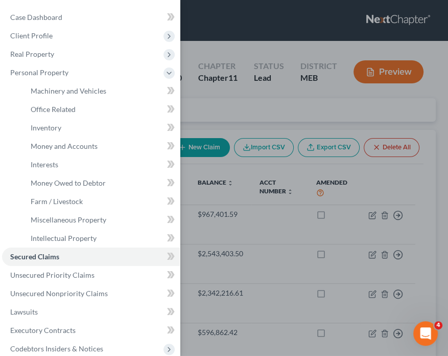
click at [249, 99] on div "Case Dashboard Payments Invoices Payments Payments Credit Report Client Profile" at bounding box center [224, 178] width 448 height 356
click at [47, 148] on span "Money and Accounts" at bounding box center [64, 146] width 67 height 9
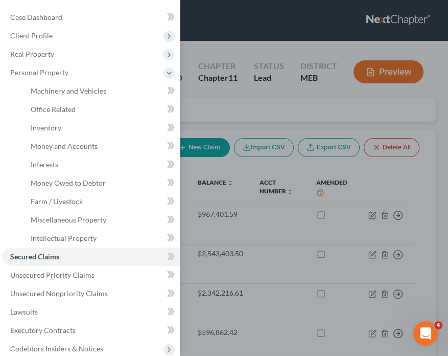
click at [249, 99] on div "Case Dashboard Payments Invoices Payments Payments Credit Report Client Profile" at bounding box center [224, 178] width 448 height 356
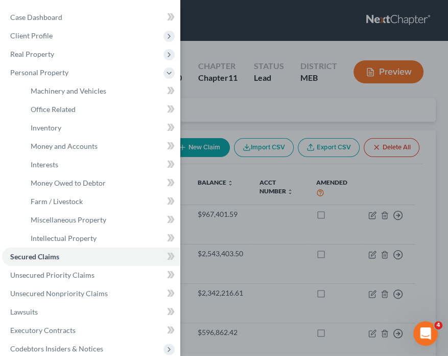
click at [249, 99] on div "Case Dashboard Payments Invoices Payments Payments Credit Report Client Profile" at bounding box center [224, 178] width 448 height 356
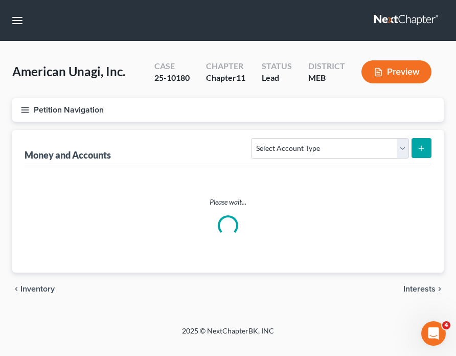
click at [249, 99] on div "Petition Navigation Case Dashboard Payments Invoices Payments Payments Credit R…" at bounding box center [228, 114] width 442 height 32
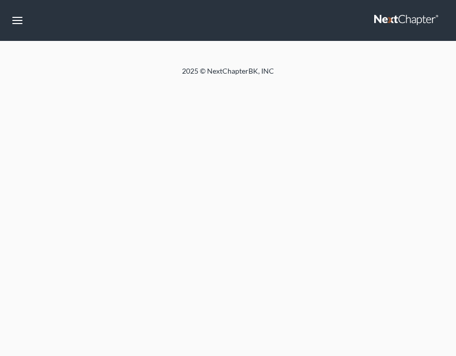
select select "3"
select select "1"
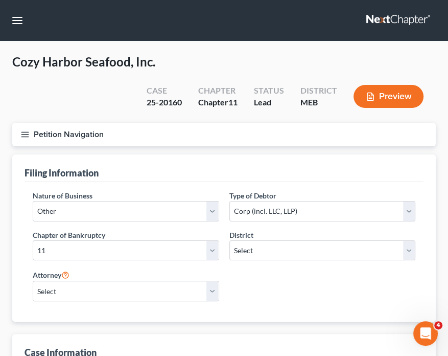
click at [65, 334] on div "Case Information" at bounding box center [224, 348] width 399 height 28
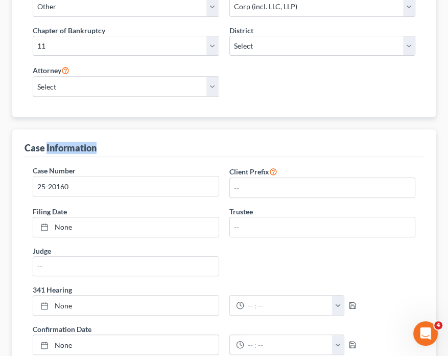
click at [65, 135] on div "Case Information" at bounding box center [224, 143] width 399 height 28
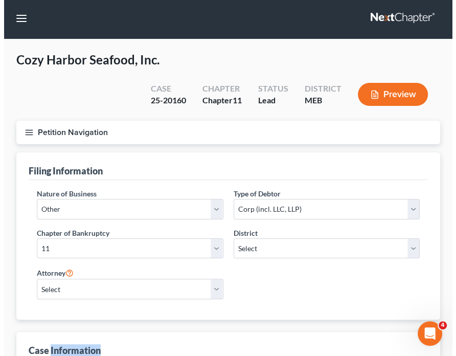
scroll to position [0, 0]
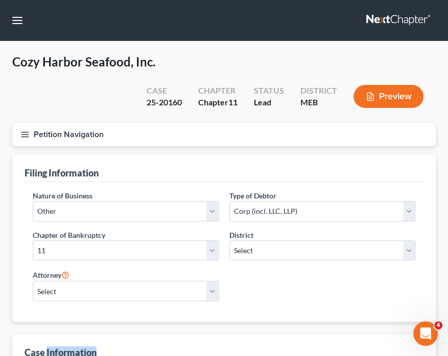
click at [31, 80] on div "Cozy Harbor Seafood, Inc. Upgraded Case 25-20160 Chapter Chapter 11 Status Lead…" at bounding box center [224, 88] width 424 height 69
click at [24, 136] on line "button" at bounding box center [24, 136] width 7 height 0
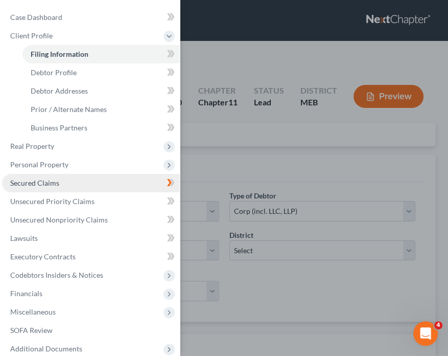
click at [40, 182] on span "Secured Claims" at bounding box center [34, 182] width 49 height 9
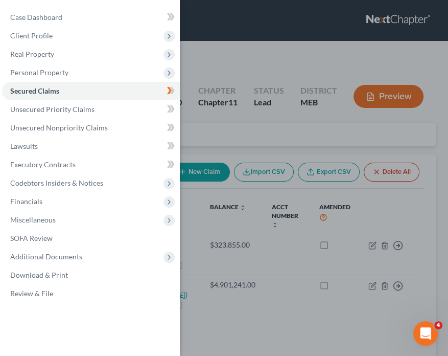
click at [261, 89] on div "Case Dashboard Payments Invoices Payments Payments Credit Report Client Profile" at bounding box center [224, 178] width 448 height 356
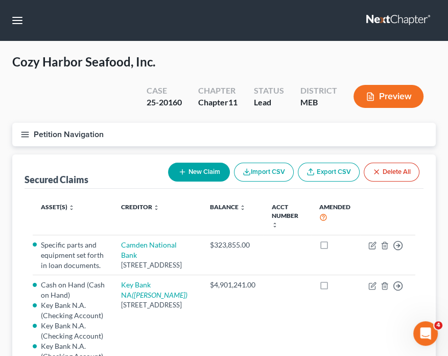
click at [386, 102] on button "Preview" at bounding box center [389, 96] width 70 height 23
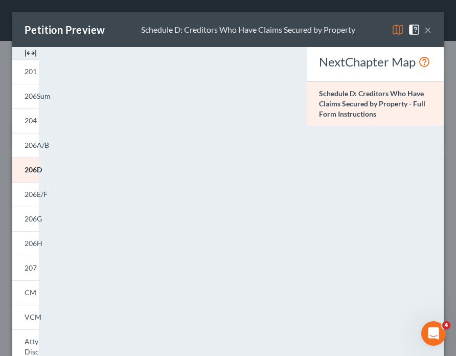
scroll to position [221, 0]
